Goal: Task Accomplishment & Management: Use online tool/utility

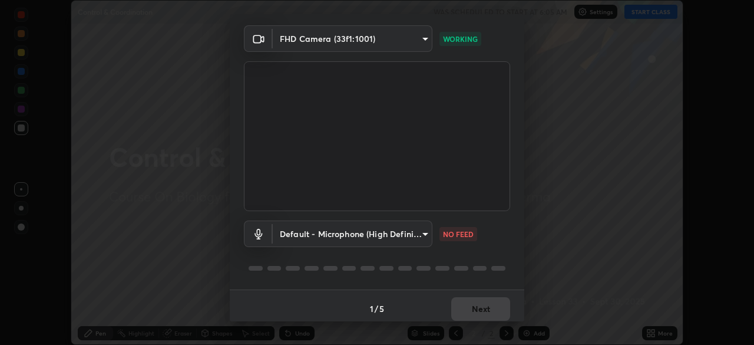
scroll to position [42, 0]
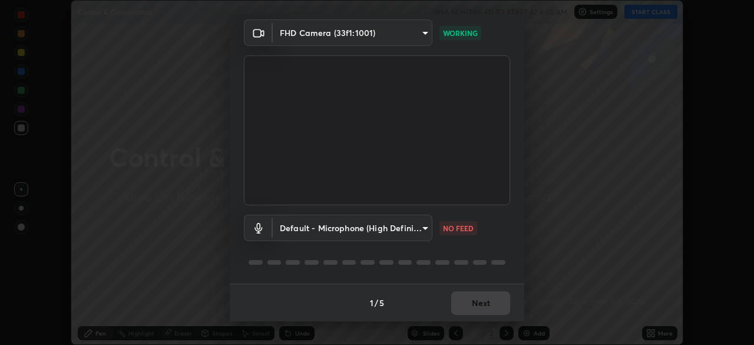
click at [426, 225] on body "Erase all Control & Coordination WAS SCHEDULED TO START AT 6:05 AM Settings STA…" at bounding box center [377, 172] width 754 height 345
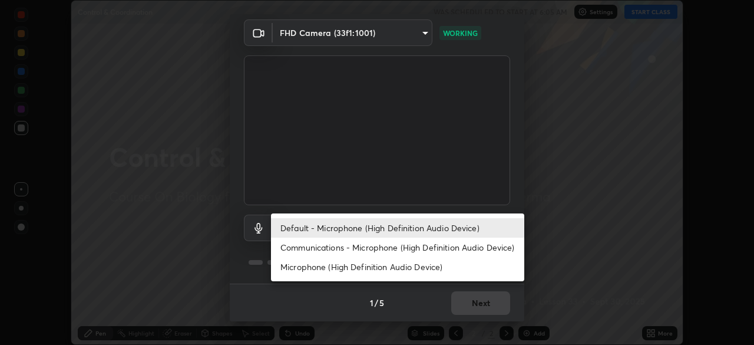
click at [384, 249] on li "Communications - Microphone (High Definition Audio Device)" at bounding box center [397, 246] width 253 height 19
type input "communications"
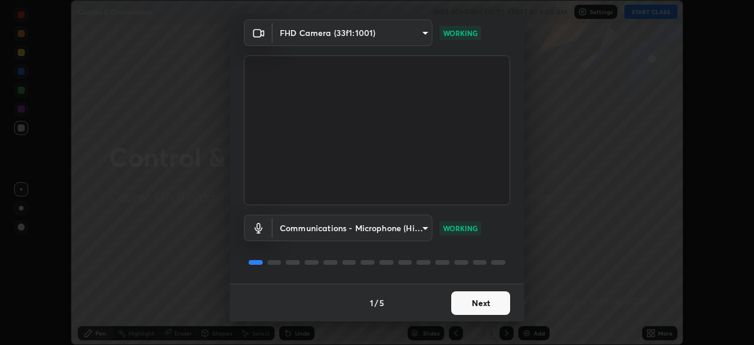
click at [485, 303] on button "Next" at bounding box center [480, 303] width 59 height 24
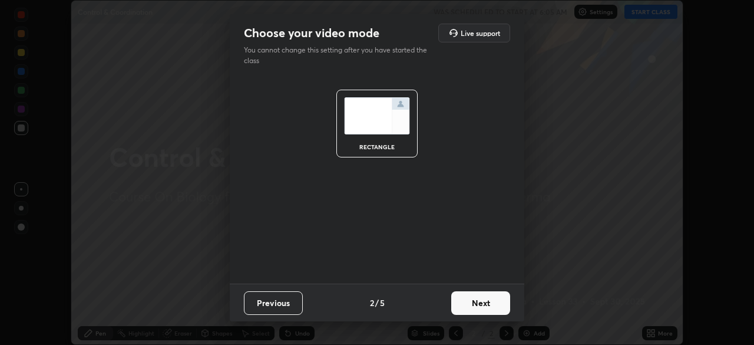
scroll to position [0, 0]
click at [485, 300] on button "Next" at bounding box center [480, 303] width 59 height 24
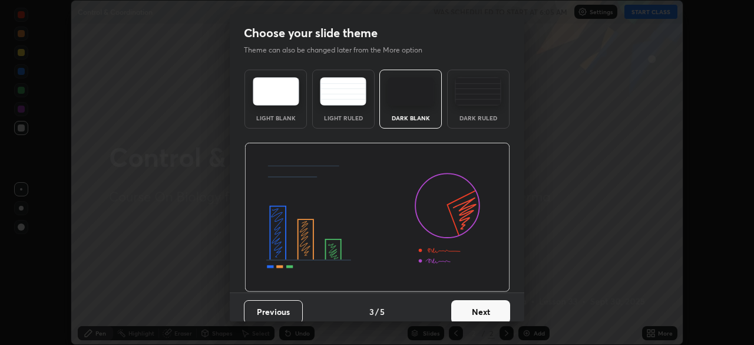
click at [478, 307] on button "Next" at bounding box center [480, 312] width 59 height 24
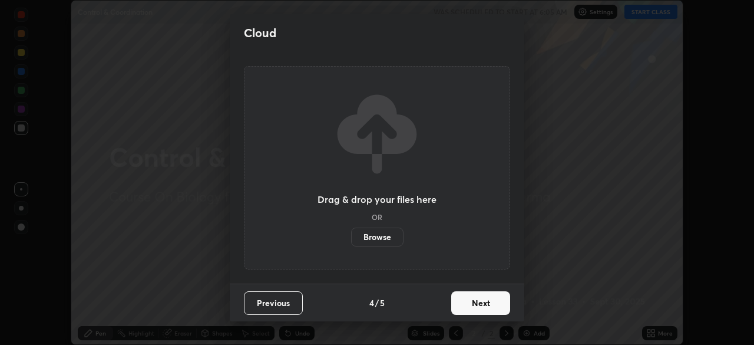
click at [490, 300] on button "Next" at bounding box center [480, 303] width 59 height 24
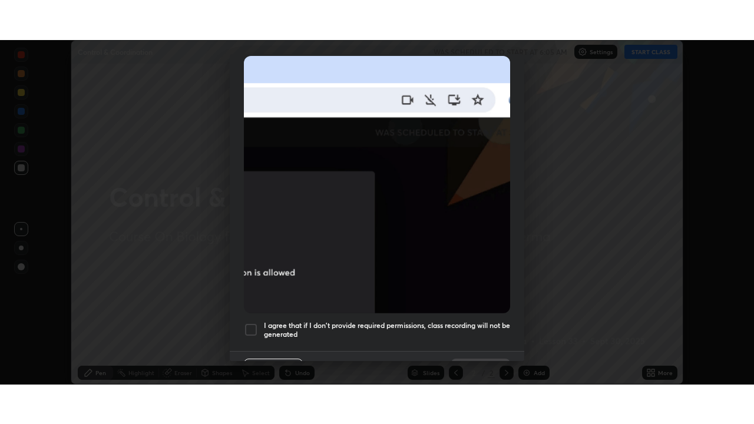
scroll to position [270, 0]
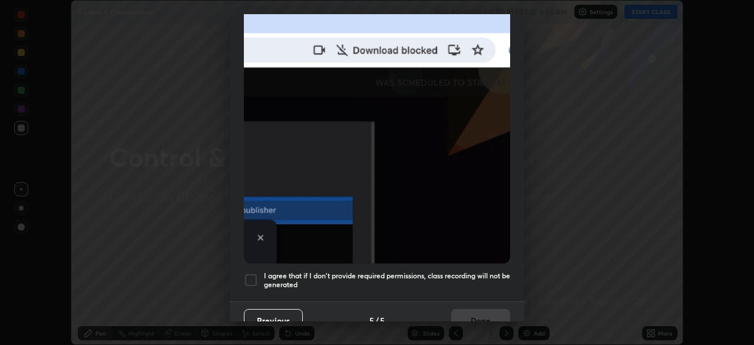
click at [253, 276] on div at bounding box center [251, 280] width 14 height 14
click at [473, 312] on button "Done" at bounding box center [480, 321] width 59 height 24
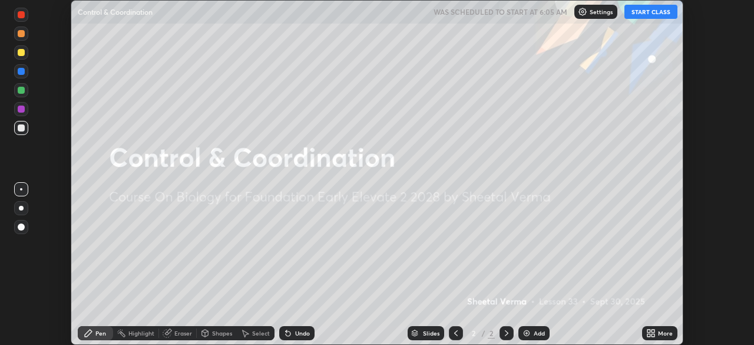
click at [653, 13] on button "START CLASS" at bounding box center [650, 12] width 53 height 14
click at [654, 335] on icon at bounding box center [653, 334] width 3 height 3
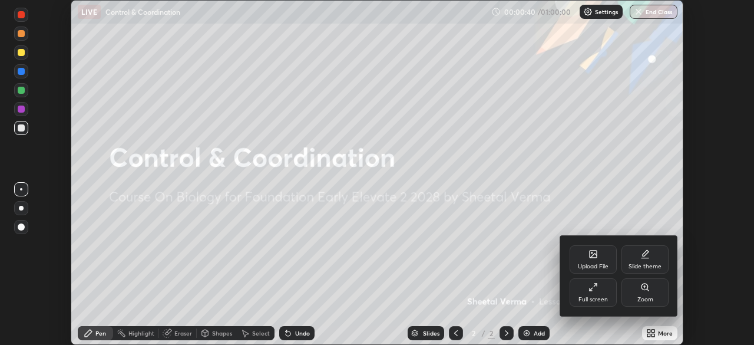
click at [601, 295] on div "Full screen" at bounding box center [593, 292] width 47 height 28
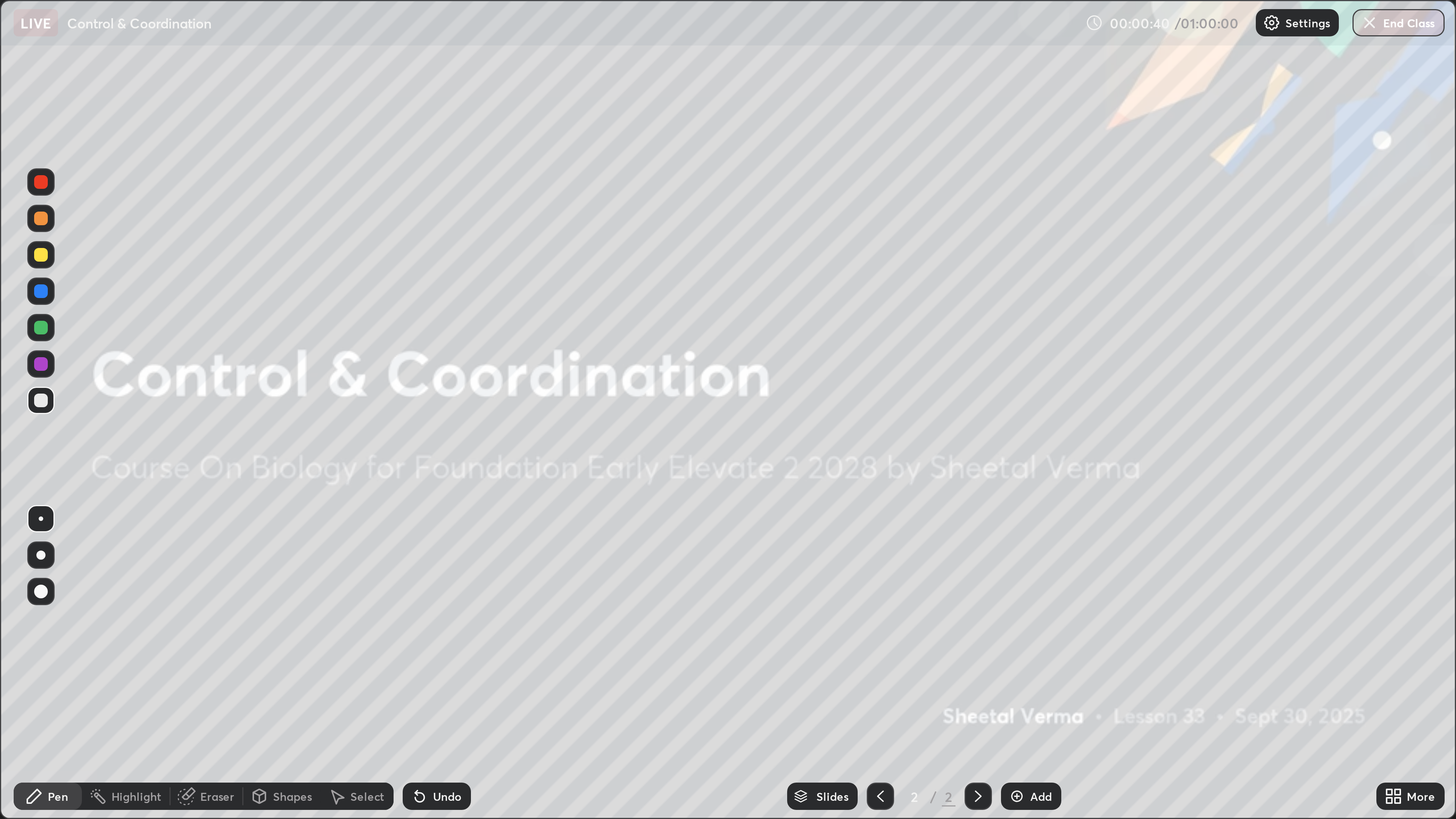
scroll to position [273, 485]
click at [346, 221] on div "Add" at bounding box center [343, 265] width 20 height 9
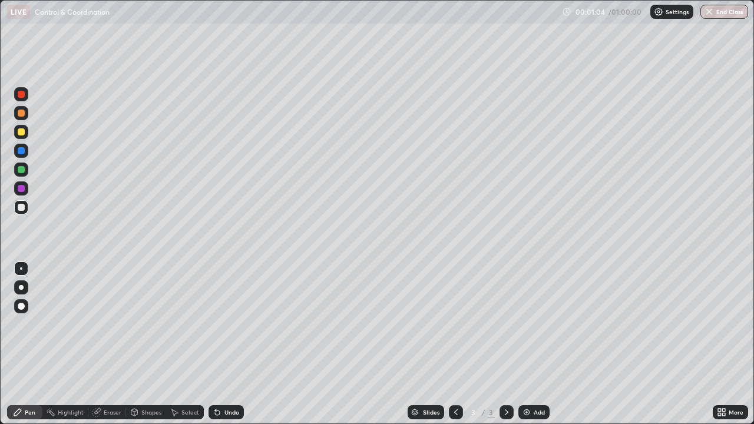
click at [23, 132] on div at bounding box center [21, 131] width 7 height 7
